Goal: Task Accomplishment & Management: Use online tool/utility

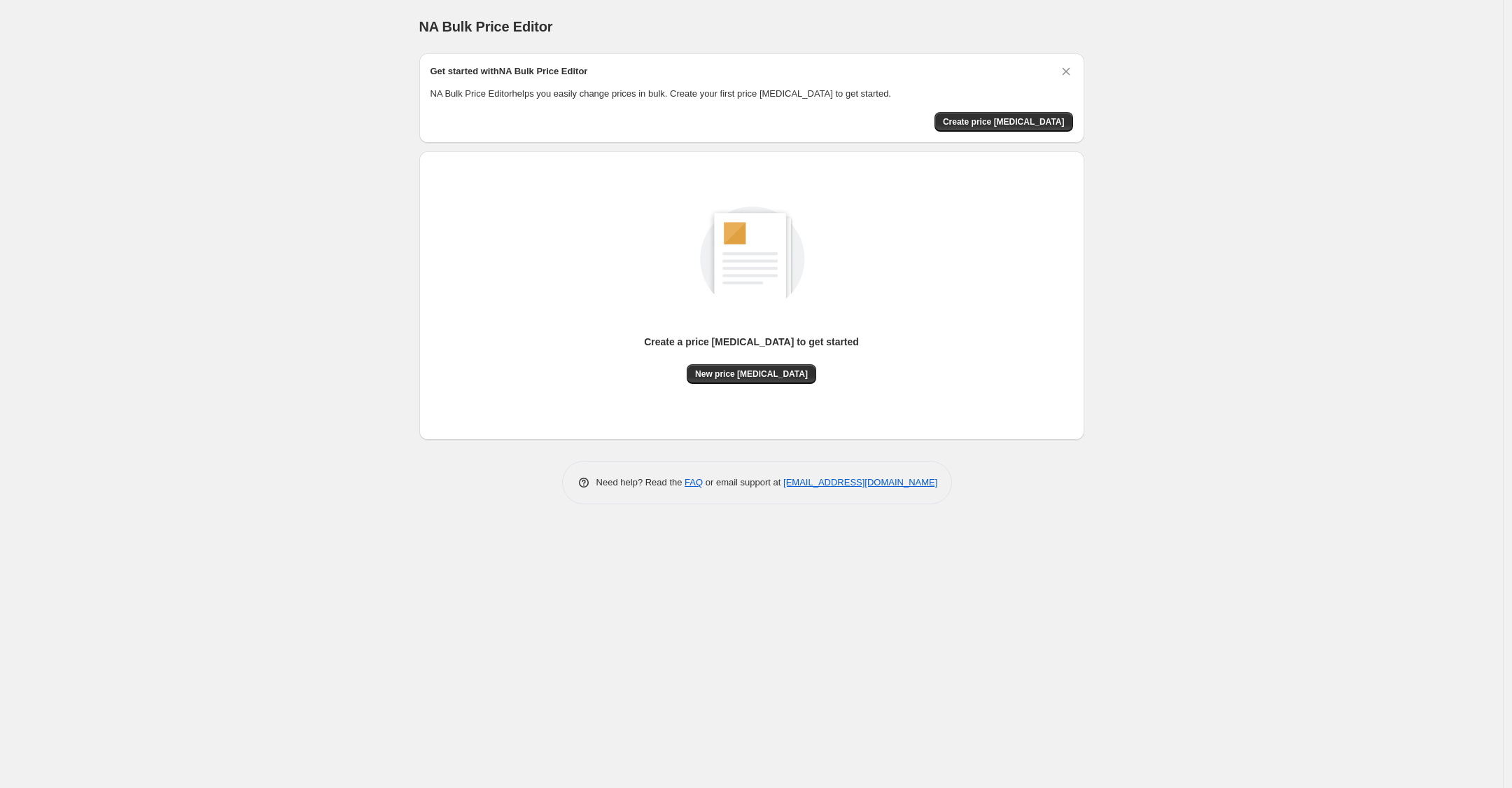
click at [744, 353] on div "Create a price [MEDICAL_DATA] to get started" at bounding box center [752, 349] width 215 height 30
click at [746, 391] on div "Create a price [MEDICAL_DATA] to get started New price [MEDICAL_DATA]" at bounding box center [752, 296] width 643 height 266
click at [746, 373] on span "New price [MEDICAL_DATA]" at bounding box center [752, 374] width 112 height 11
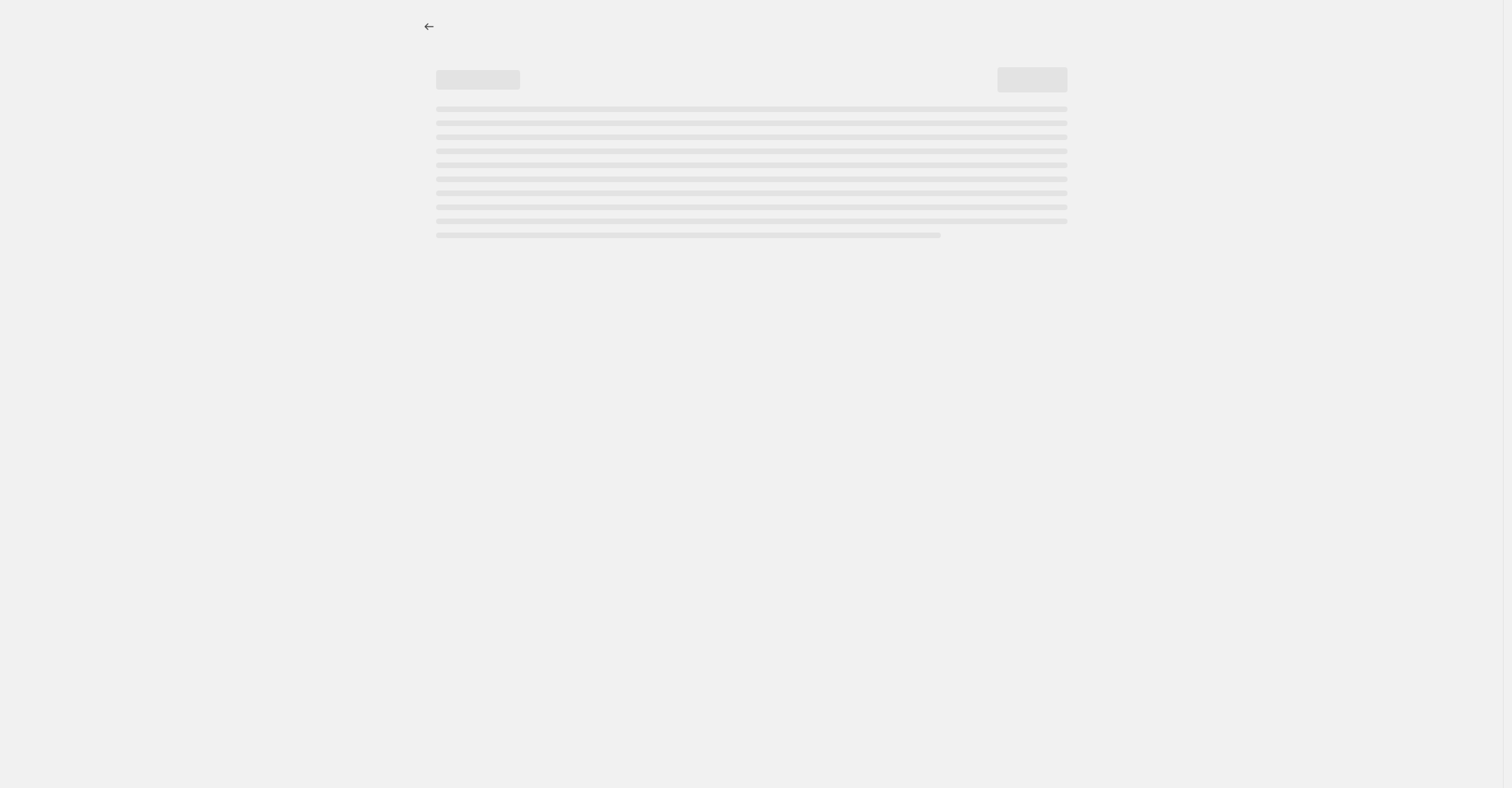
select select "percentage"
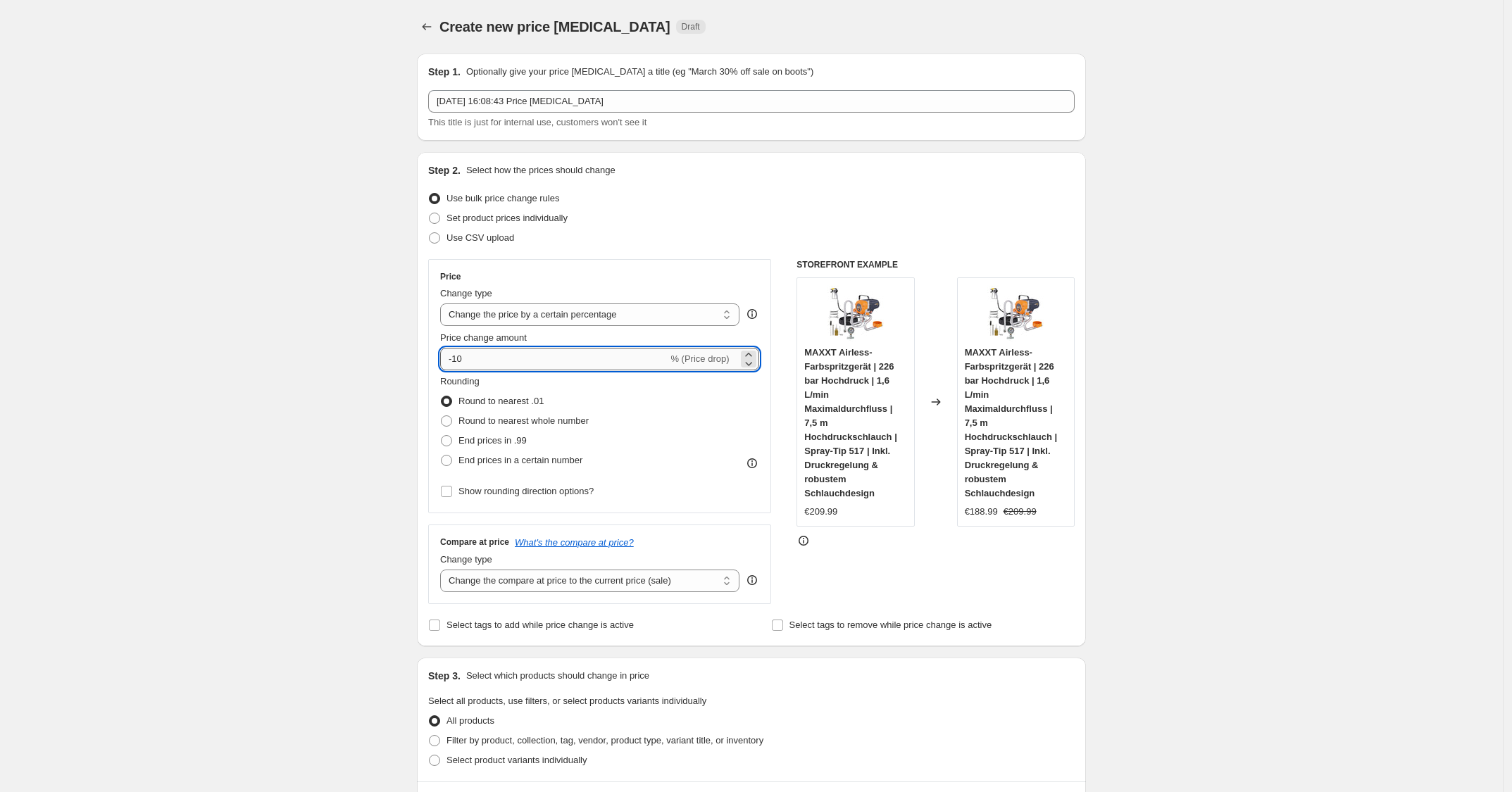
drag, startPoint x: 505, startPoint y: 355, endPoint x: 458, endPoint y: 366, distance: 48.3
click at [458, 366] on input "-10" at bounding box center [554, 358] width 228 height 22
type input "-30"
click at [901, 321] on div "MAXXT Airless-Farbspritzgerät | 226 bar Hochdruck | 1,6 L/min Maximaldurchfluss…" at bounding box center [855, 402] width 118 height 249
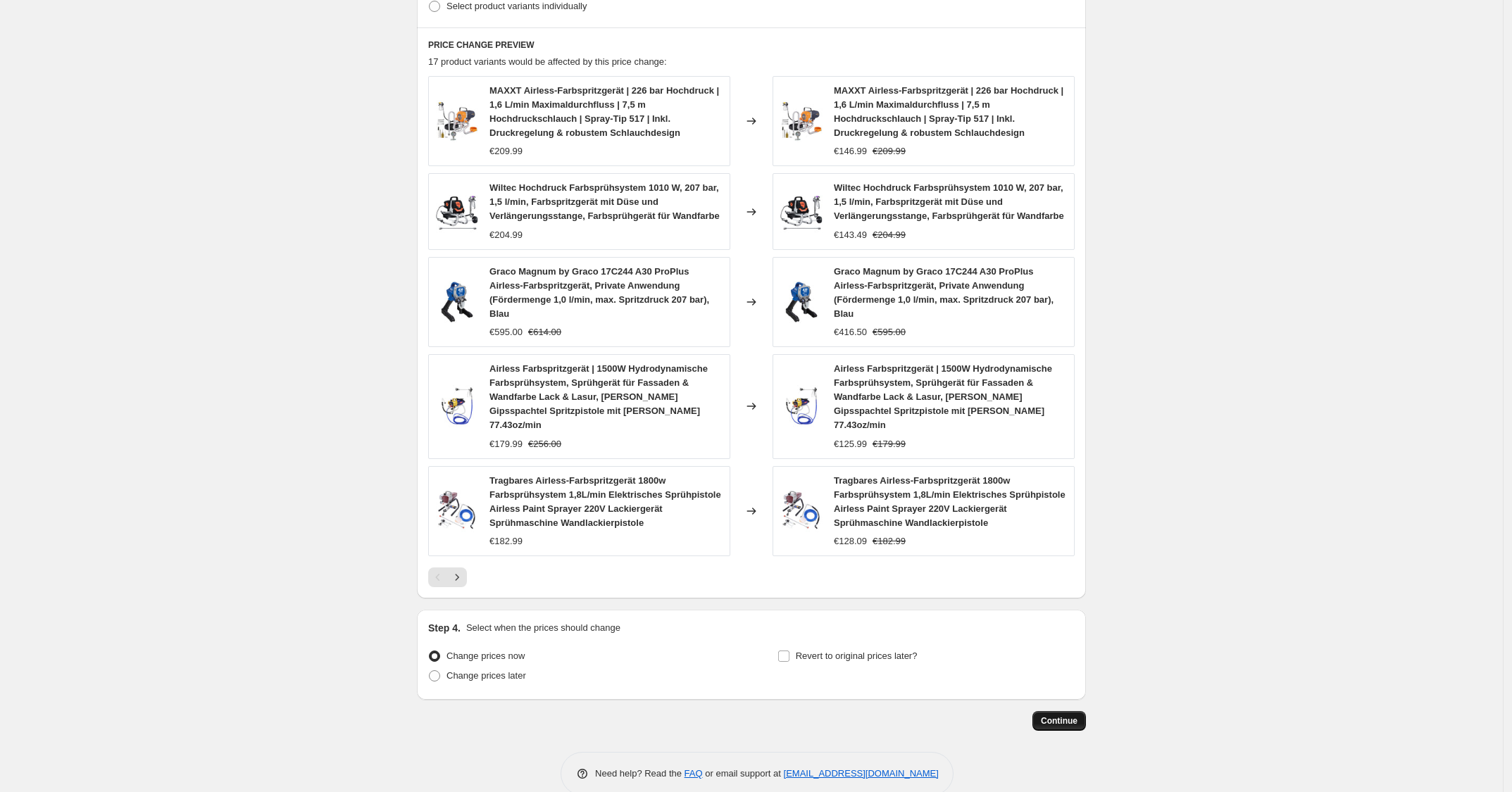
click at [1065, 711] on button "Continue" at bounding box center [1059, 721] width 54 height 19
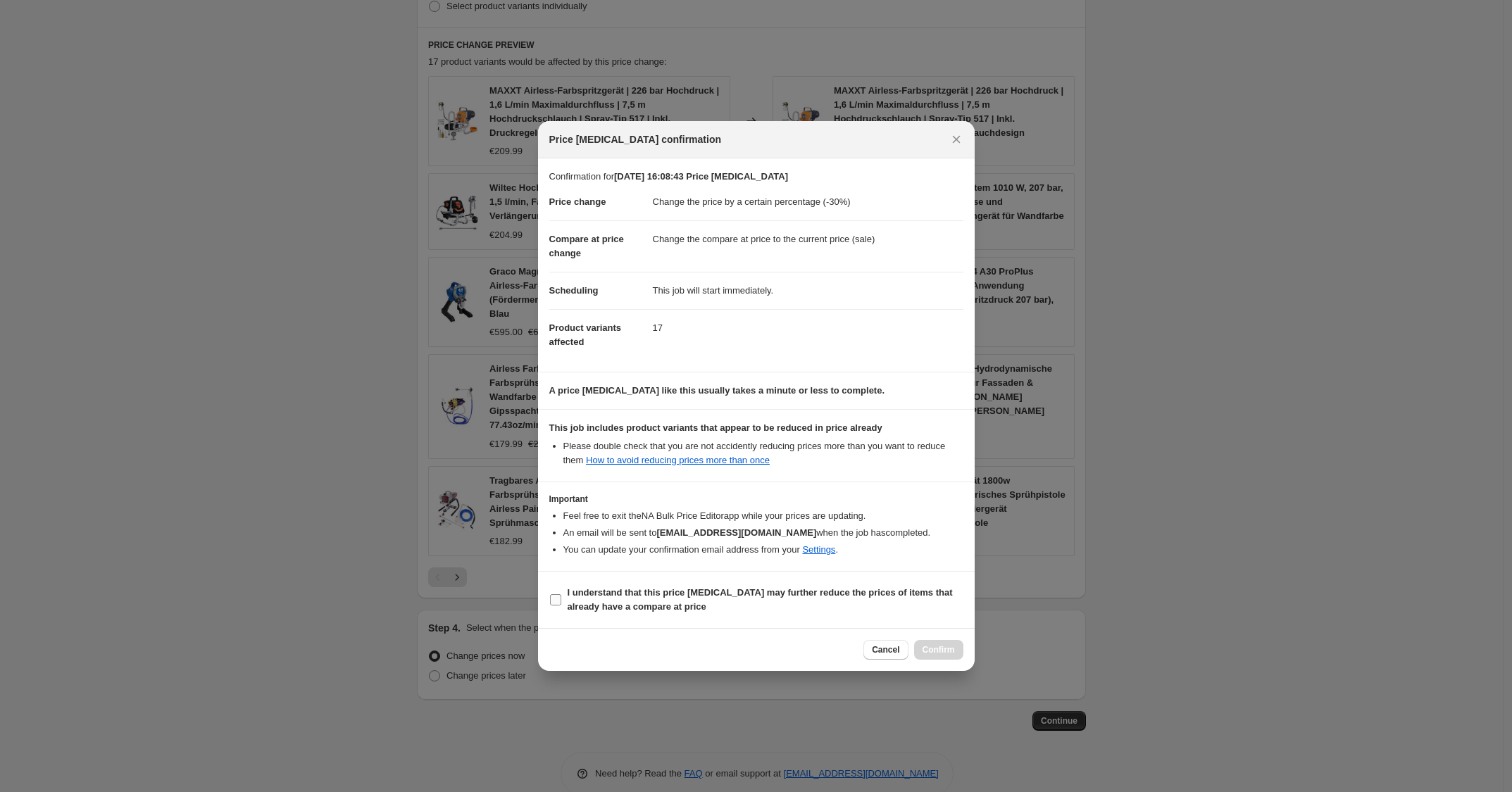
click at [777, 593] on b "I understand that this price [MEDICAL_DATA] may further reduce the prices of it…" at bounding box center [760, 599] width 385 height 25
click at [561, 594] on input "I understand that this price [MEDICAL_DATA] may further reduce the prices of it…" at bounding box center [555, 599] width 11 height 11
checkbox input "true"
click at [938, 654] on span "Confirm" at bounding box center [939, 649] width 33 height 11
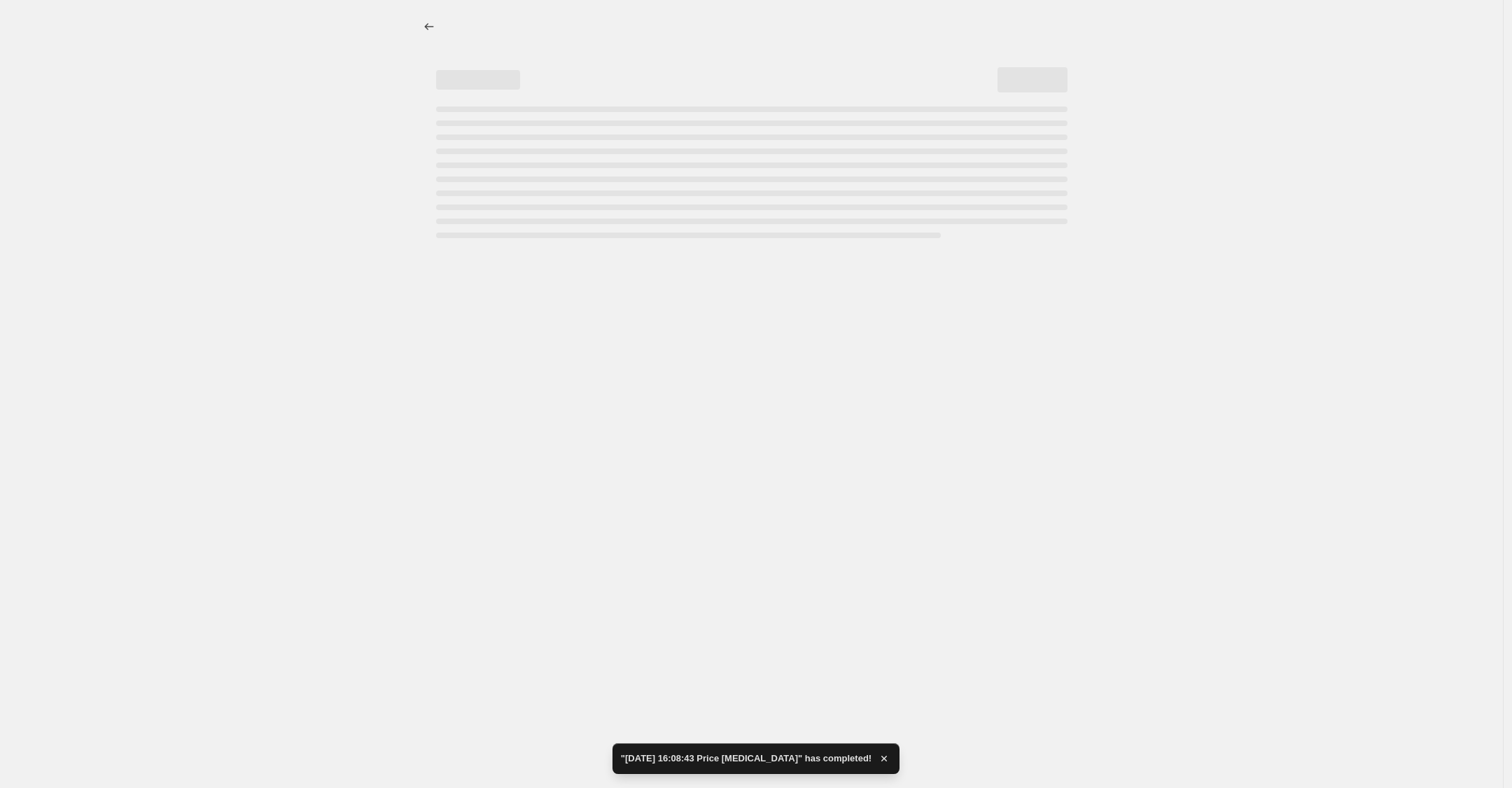
select select "percentage"
